Goal: Navigation & Orientation: Find specific page/section

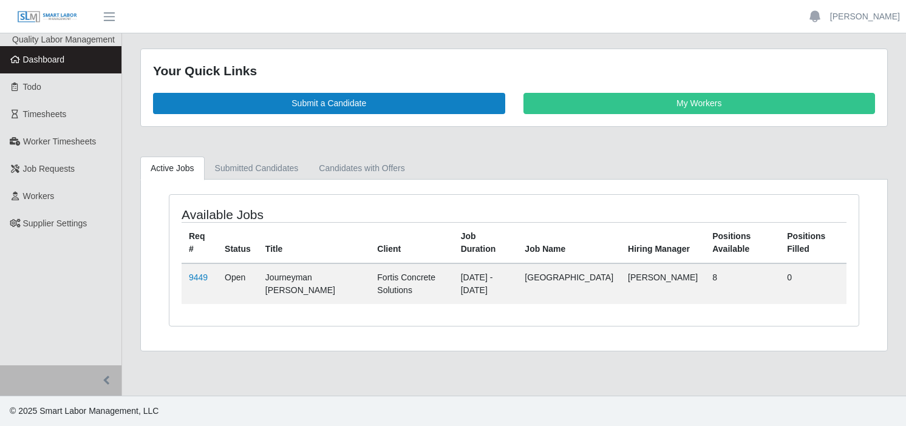
click at [58, 57] on span "Dashboard" at bounding box center [44, 60] width 42 height 10
click at [58, 115] on span "Timesheets" at bounding box center [45, 114] width 44 height 10
